Goal: Task Accomplishment & Management: Manage account settings

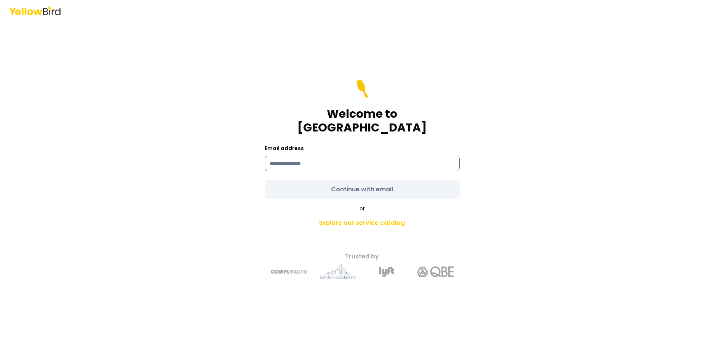
click at [335, 156] on input at bounding box center [362, 163] width 195 height 15
type input "**********"
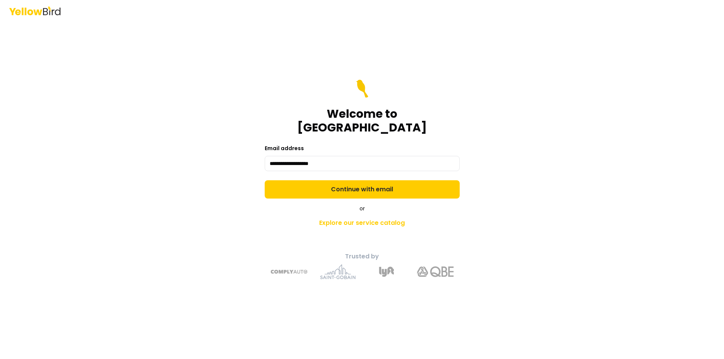
click at [483, 207] on div "or Explore our service catalog" at bounding box center [362, 218] width 268 height 26
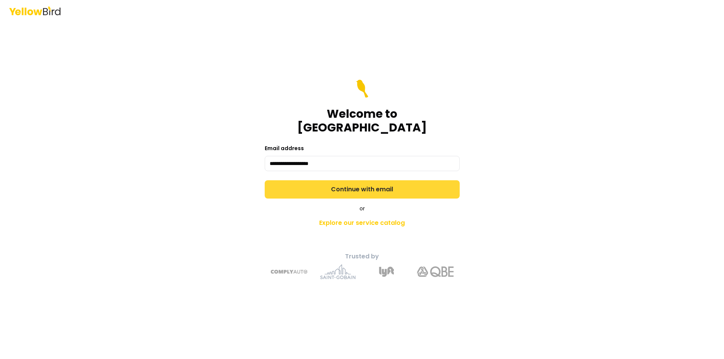
click at [361, 185] on button "Continue with email" at bounding box center [362, 189] width 195 height 18
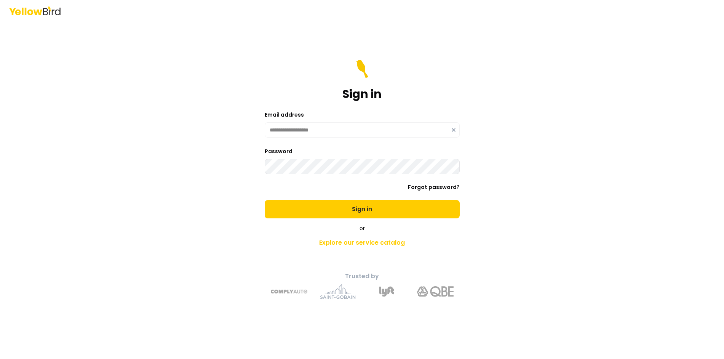
click at [388, 211] on button "Sign in" at bounding box center [362, 209] width 195 height 18
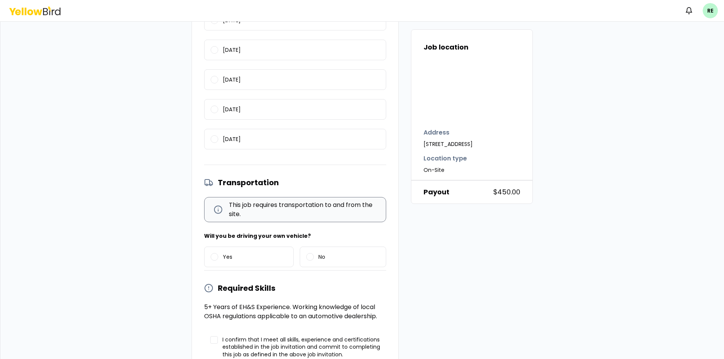
scroll to position [302, 0]
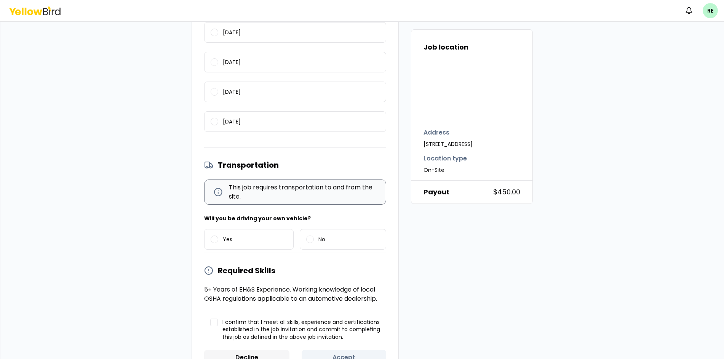
click at [247, 350] on button "Decline" at bounding box center [246, 357] width 85 height 15
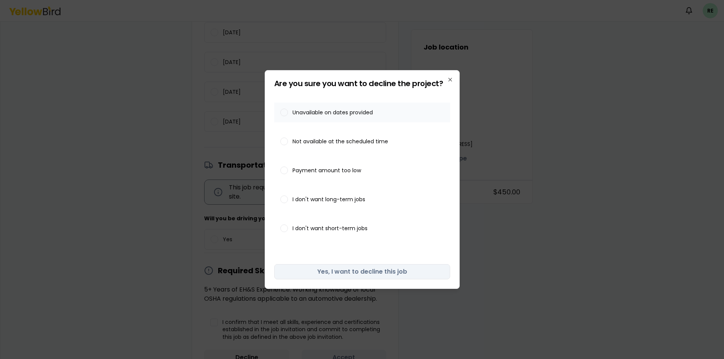
click at [286, 112] on button "Unavailable on dates provided" at bounding box center [284, 113] width 8 height 8
click at [450, 77] on icon "button" at bounding box center [450, 80] width 6 height 6
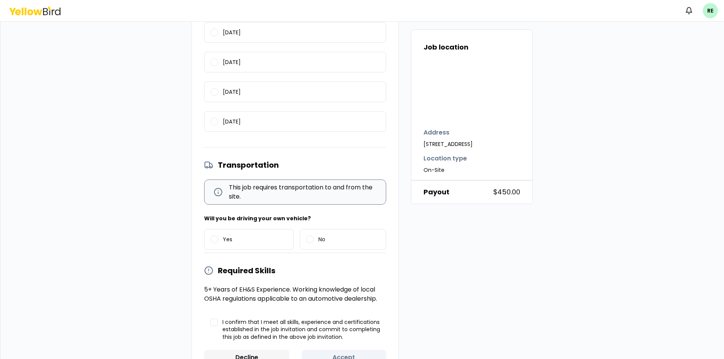
click at [240, 350] on button "Decline" at bounding box center [246, 357] width 85 height 15
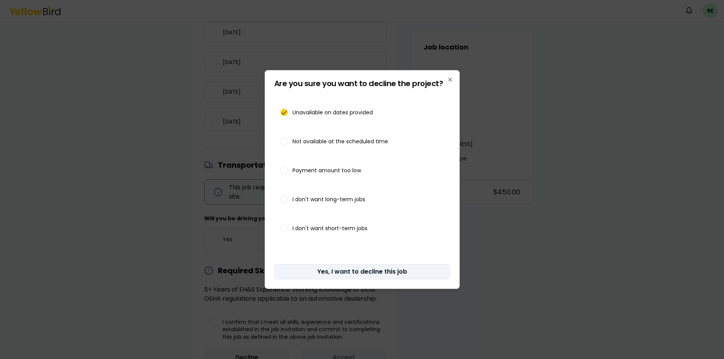
click at [376, 270] on button "Yes, I want to decline this job" at bounding box center [362, 271] width 176 height 15
